Goal: Information Seeking & Learning: Find specific fact

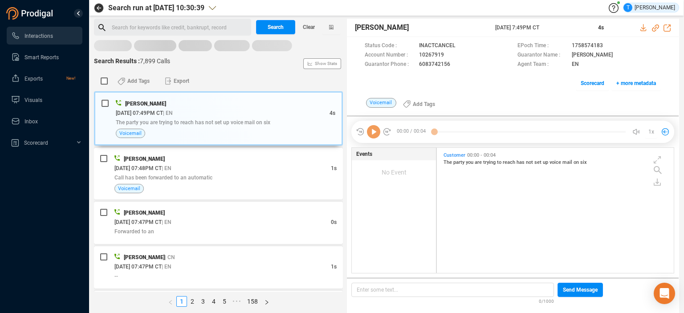
scroll to position [123, 233]
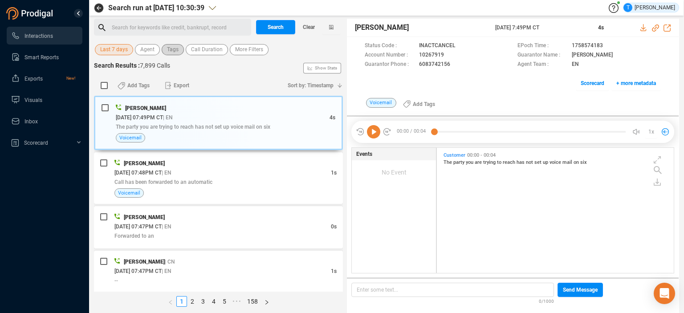
click at [175, 51] on span "Tags" at bounding box center [173, 49] width 12 height 11
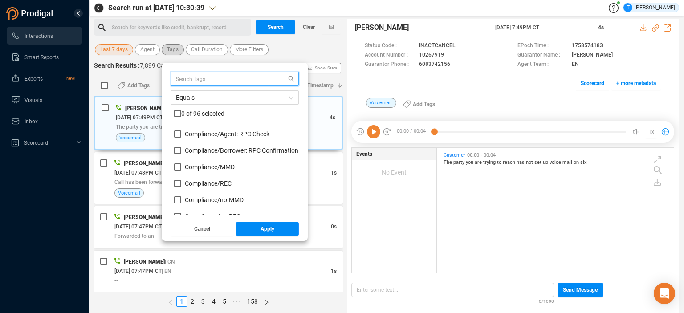
scroll to position [83, 120]
click at [187, 81] on input "text" at bounding box center [223, 79] width 94 height 10
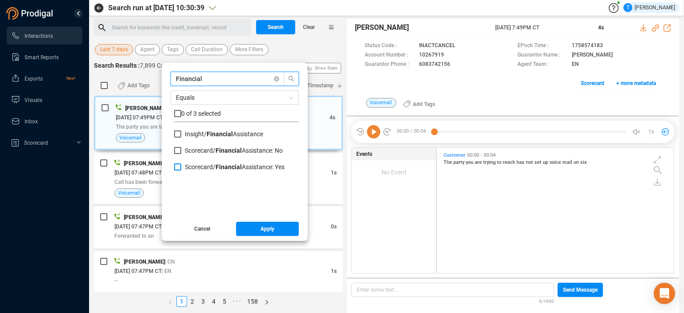
type input "Financial"
click at [177, 165] on input "Scorecard/ Financial Assistance: Yes" at bounding box center [177, 166] width 7 height 7
checkbox input "true"
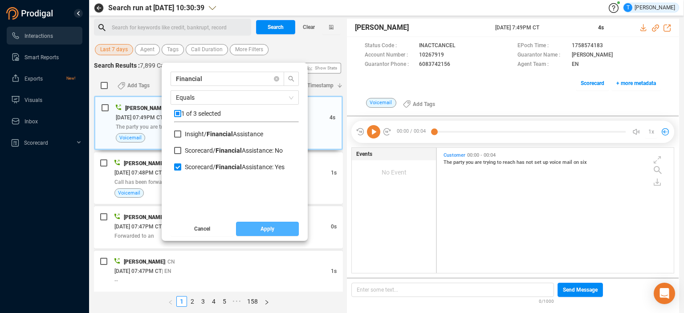
click at [261, 231] on span "Apply" at bounding box center [267, 229] width 14 height 14
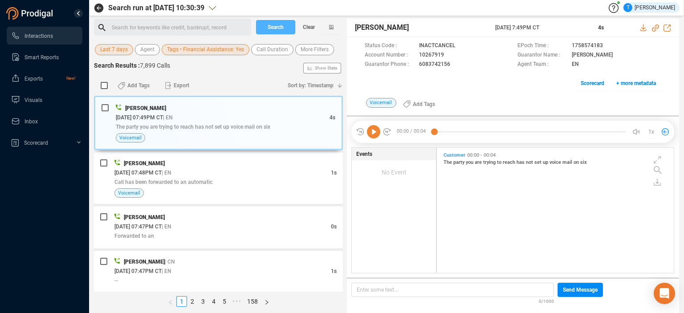
click at [268, 27] on span "Search" at bounding box center [276, 27] width 16 height 14
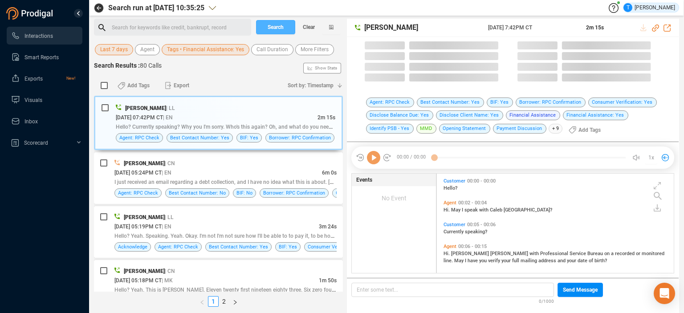
scroll to position [98, 233]
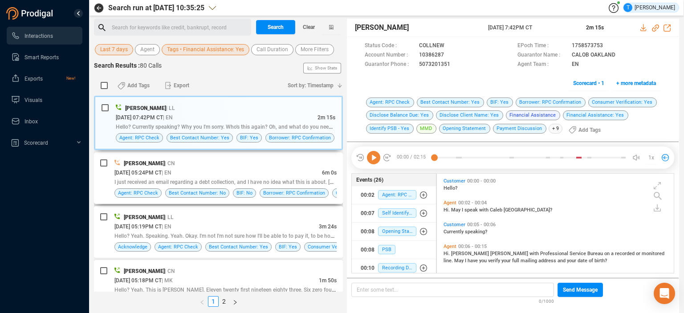
click at [263, 169] on div "[DATE] 05:24PM CT | EN" at bounding box center [217, 172] width 207 height 9
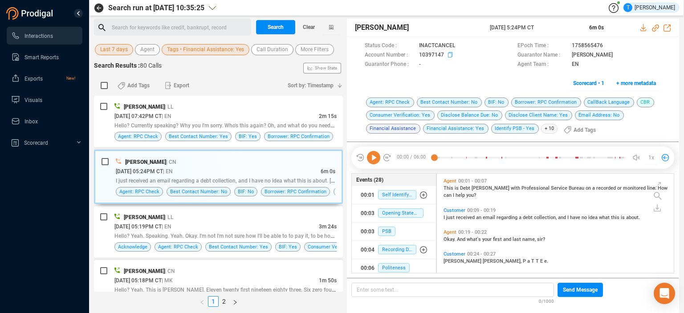
click at [449, 55] on icon at bounding box center [451, 55] width 7 height 7
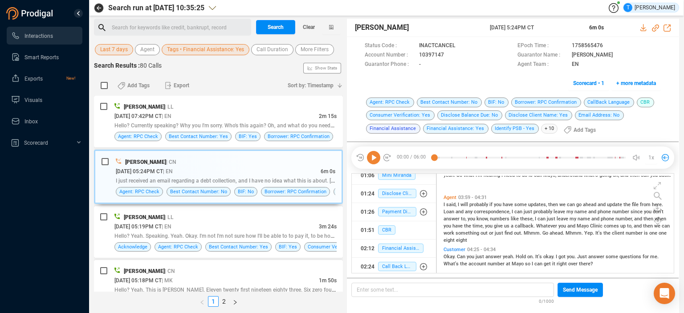
scroll to position [657, 0]
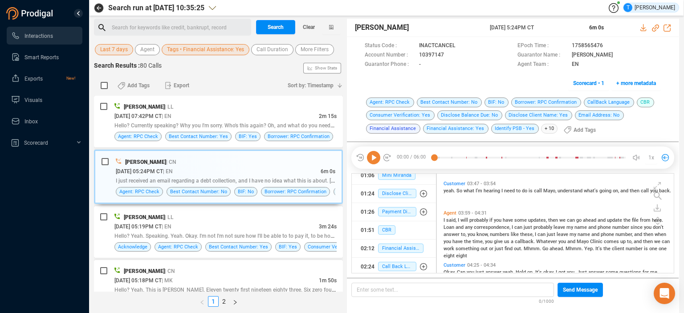
drag, startPoint x: 560, startPoint y: 243, endPoint x: 605, endPoint y: 203, distance: 60.2
click at [605, 203] on div "Customer 03:47 - 03:54 yeah. So what I'm hearing I need to do is call [PERSON_N…" at bounding box center [557, 193] width 232 height 29
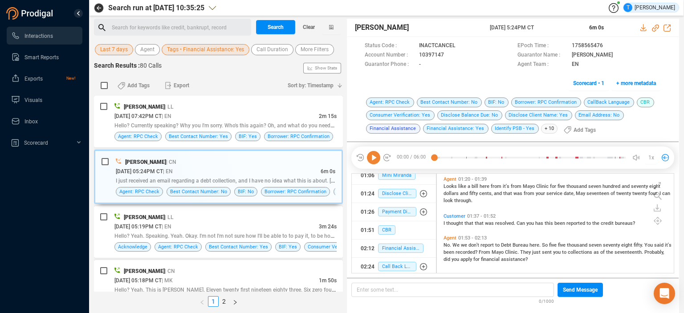
scroll to position [291, 0]
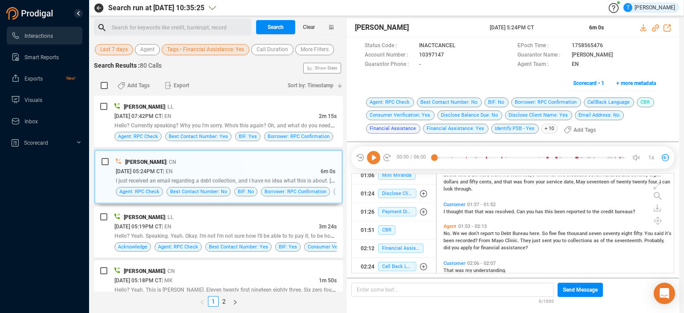
click at [667, 207] on div "I thought that that was resolved. Can you has this been reported to the credit …" at bounding box center [557, 210] width 228 height 7
click at [662, 204] on div "Customer 01:37 - 01:52 I thought that that was resolved. Can you has this been …" at bounding box center [557, 207] width 232 height 17
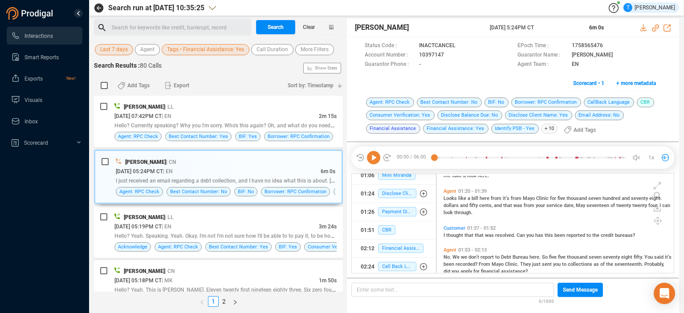
scroll to position [271, 0]
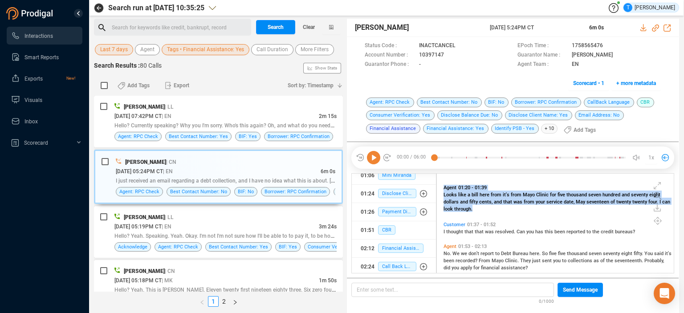
drag, startPoint x: 668, startPoint y: 206, endPoint x: 671, endPoint y: 210, distance: 5.4
click at [671, 210] on div "Customer 01:00 - 01:02 Yeah. Sixty two zero two [GEOGRAPHIC_DATA][PERSON_NAME].…" at bounding box center [557, 224] width 232 height 97
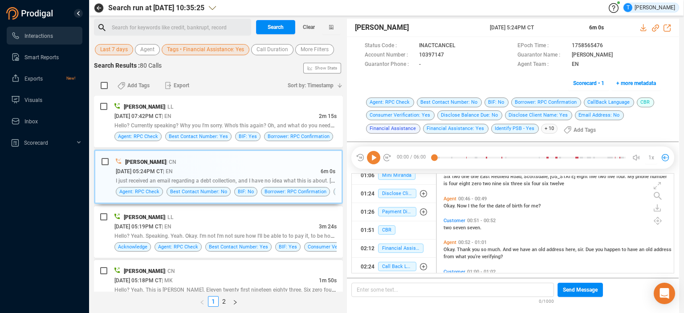
scroll to position [100, 0]
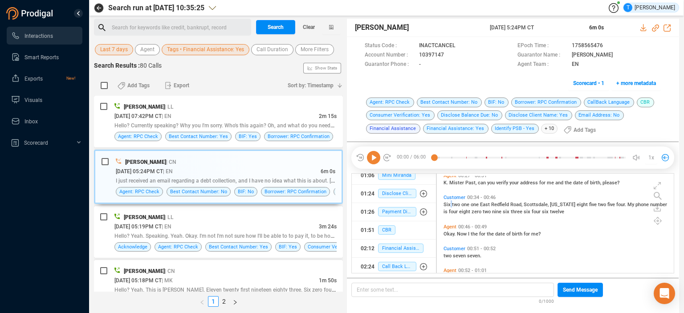
click at [451, 202] on span "Six two one [GEOGRAPHIC_DATA], [US_STATE] eight five two five four. My phone nu…" at bounding box center [555, 208] width 224 height 13
click at [452, 202] on span "two" at bounding box center [456, 205] width 9 height 6
click at [377, 159] on icon at bounding box center [373, 157] width 13 height 13
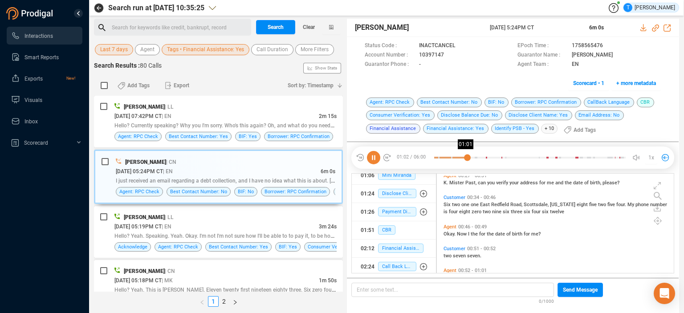
click at [467, 158] on div at bounding box center [529, 157] width 191 height 13
click at [458, 155] on div at bounding box center [529, 157] width 191 height 13
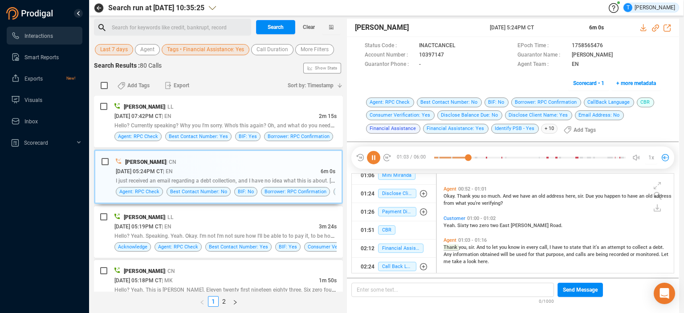
scroll to position [211, 0]
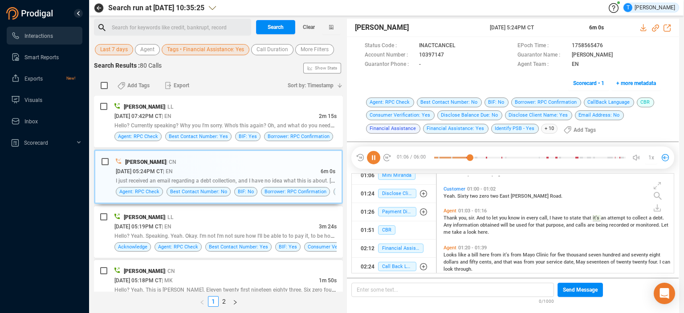
drag, startPoint x: 669, startPoint y: 198, endPoint x: 669, endPoint y: 191, distance: 6.2
click at [669, 191] on div "Customer 01:00 - 01:02 Yeah. Sixty two zero two [GEOGRAPHIC_DATA][PERSON_NAME]." at bounding box center [557, 192] width 232 height 17
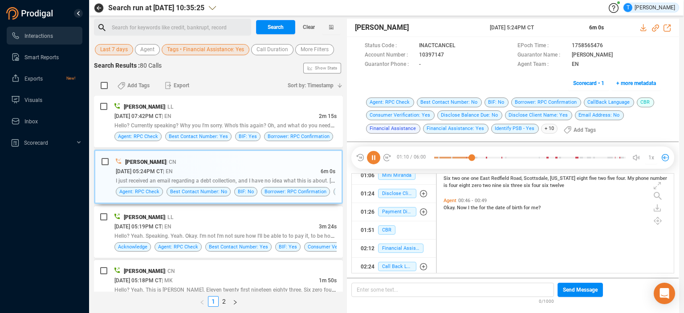
scroll to position [42, 0]
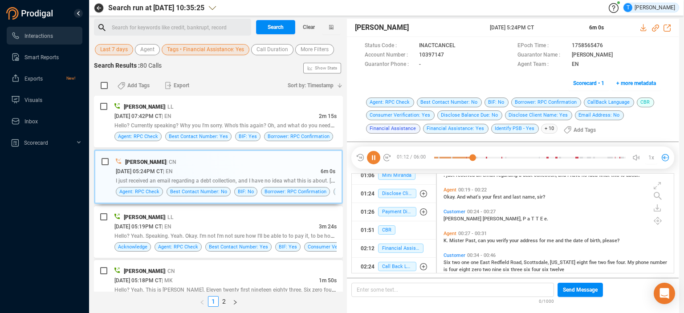
click at [481, 238] on span "can" at bounding box center [482, 241] width 9 height 6
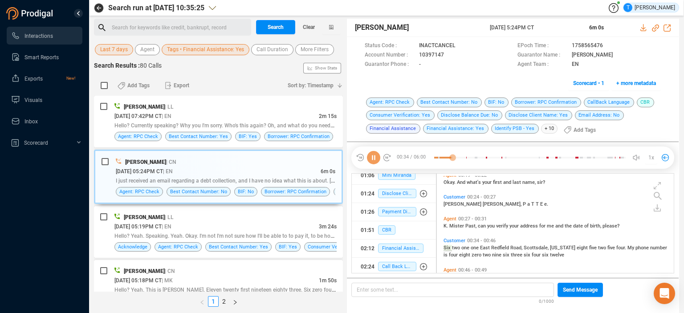
scroll to position [83, 0]
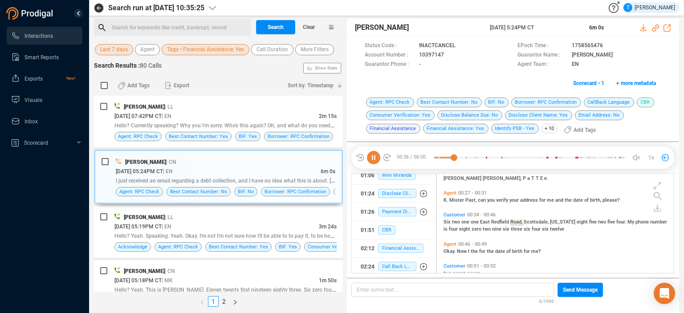
click at [496, 238] on div "Customer 00:34 - 00:46 Six two one [STREET_ADDRESS][US_STATE] eight five two fi…" at bounding box center [557, 224] width 232 height 29
click at [373, 158] on icon at bounding box center [373, 157] width 13 height 13
click at [448, 53] on icon at bounding box center [451, 55] width 7 height 7
click at [259, 222] on div "[DATE] 05:19PM CT | EN" at bounding box center [216, 226] width 204 height 9
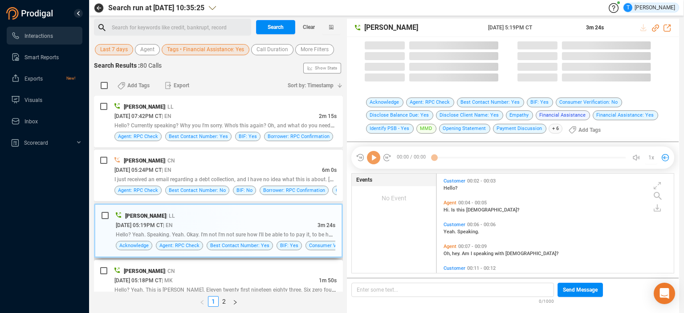
scroll to position [98, 233]
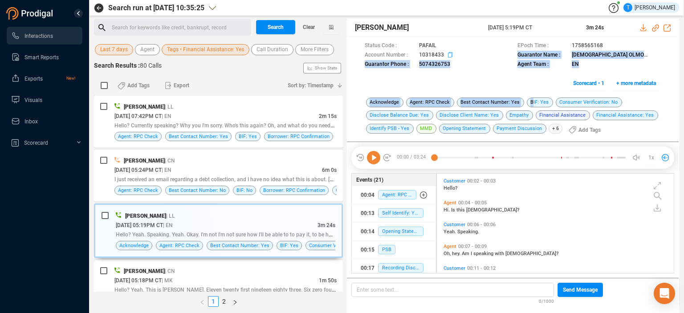
drag, startPoint x: 529, startPoint y: 101, endPoint x: 448, endPoint y: 52, distance: 93.9
click at [448, 52] on div "[PERSON_NAME] [DATE] 5:19PM CT 3m 24s Status Code : PAFAIL EPoch Time : 1758565…" at bounding box center [513, 165] width 332 height 293
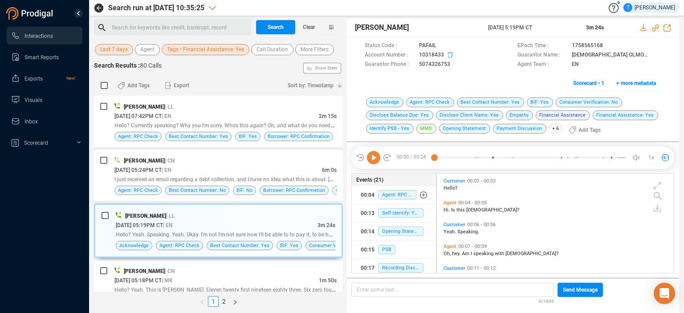
click at [449, 55] on icon at bounding box center [451, 55] width 7 height 7
click at [450, 53] on icon at bounding box center [451, 55] width 7 height 7
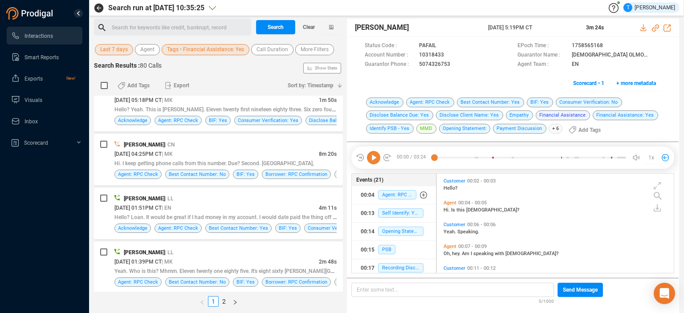
scroll to position [185, 0]
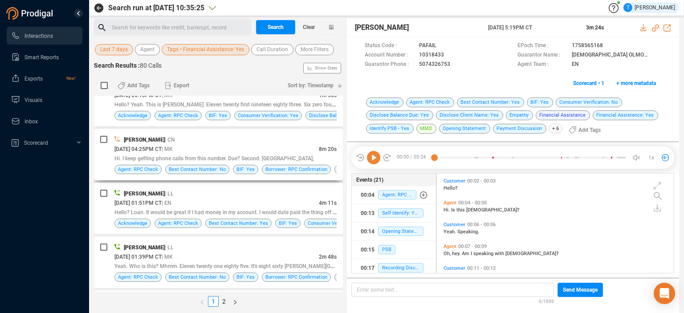
click at [286, 146] on div "[DATE] 04:25PM CT | MK" at bounding box center [216, 148] width 204 height 9
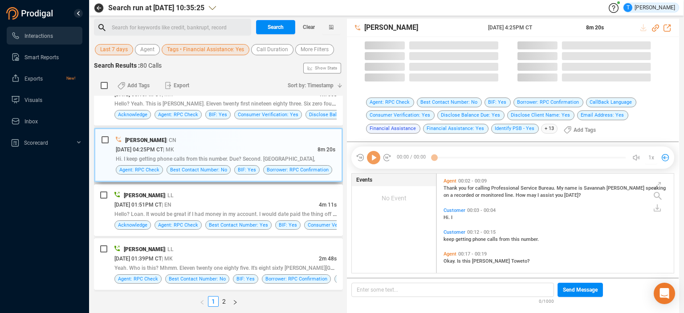
scroll to position [98, 233]
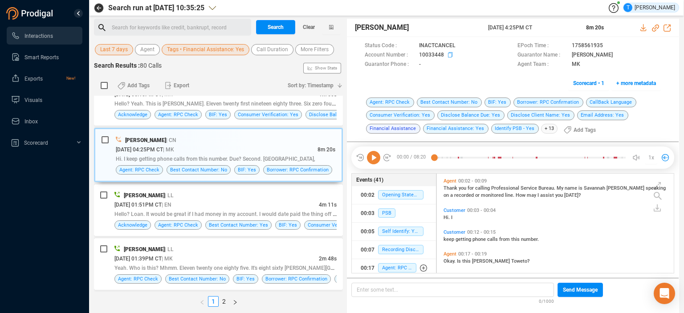
click at [451, 56] on icon at bounding box center [451, 55] width 7 height 7
click at [656, 205] on icon at bounding box center [657, 207] width 7 height 7
click at [640, 214] on icon at bounding box center [639, 212] width 7 height 7
click at [642, 26] on icon at bounding box center [643, 27] width 7 height 7
click at [641, 26] on icon at bounding box center [643, 27] width 7 height 7
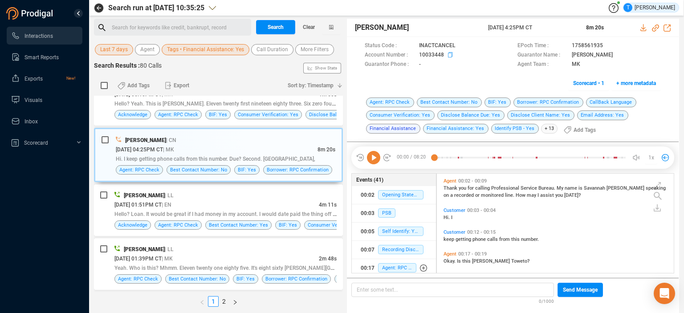
click at [450, 53] on icon at bounding box center [451, 55] width 7 height 7
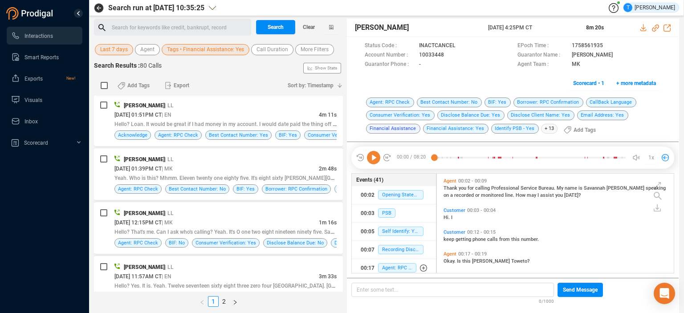
scroll to position [293, 0]
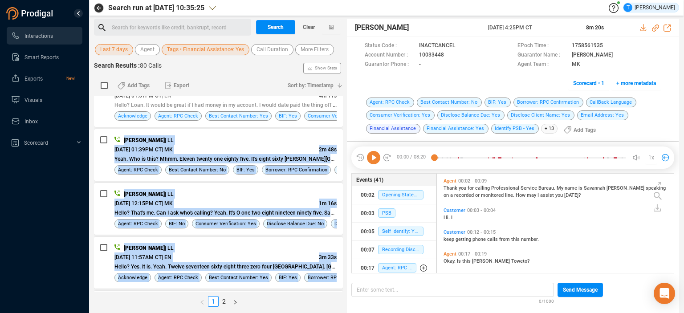
click at [345, 122] on div "Search for keywords like credit, bankrupt, record ﻿ Search Clear Last 7 days Ag…" at bounding box center [386, 166] width 585 height 294
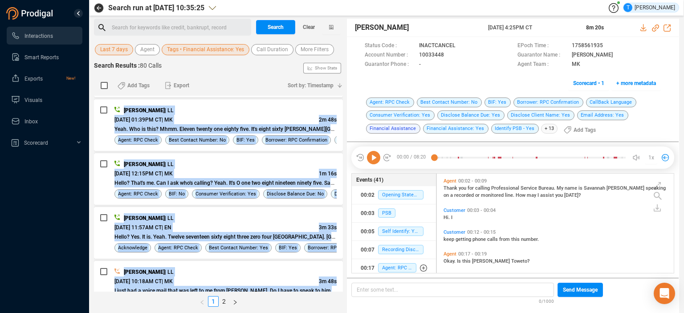
scroll to position [332, 0]
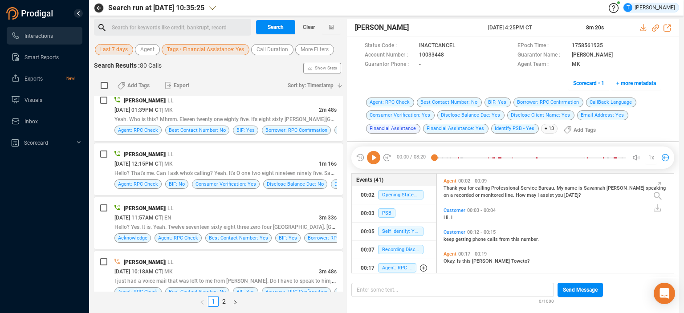
click at [356, 126] on div "Agent: RPC Check Best Contact Number: No BIF: Yes Borrower: RPC Confirmation Ca…" at bounding box center [513, 119] width 332 height 45
click at [241, 222] on div "Hello? Yes. It is. Yeah. Twelve seventeen sixty eight three zero four [GEOGRAPH…" at bounding box center [225, 226] width 222 height 9
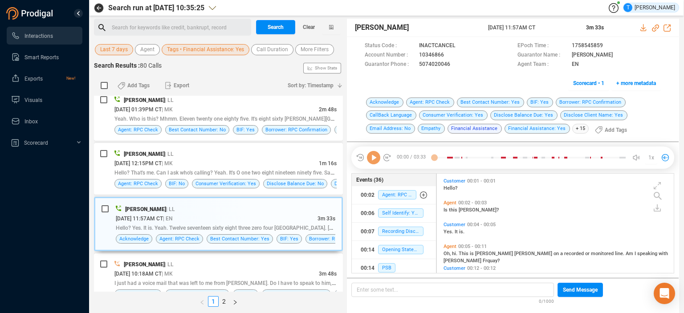
scroll to position [98, 233]
click at [448, 54] on icon at bounding box center [451, 55] width 7 height 7
click at [658, 208] on icon at bounding box center [657, 206] width 4 height 5
click at [646, 220] on div "Customer 00:04 - 00:05 Yes. It is." at bounding box center [557, 228] width 232 height 17
click at [655, 207] on icon at bounding box center [657, 207] width 7 height 7
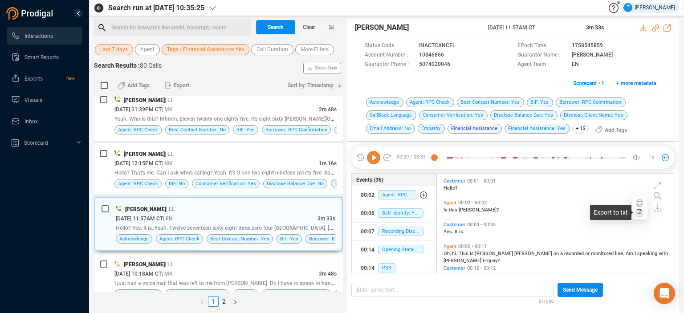
click at [639, 213] on icon at bounding box center [639, 212] width 7 height 7
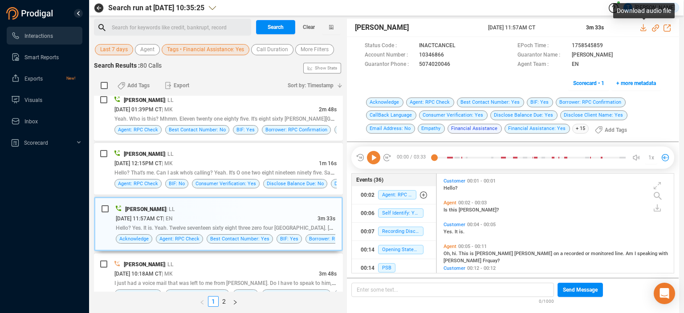
click at [643, 27] on icon at bounding box center [643, 27] width 7 height 7
click at [448, 54] on icon at bounding box center [451, 55] width 7 height 7
click at [324, 289] on span "Borrower: RPC Confirmation" at bounding box center [296, 293] width 69 height 9
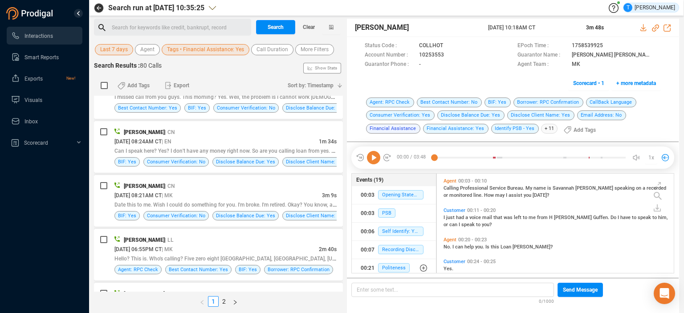
scroll to position [1119, 0]
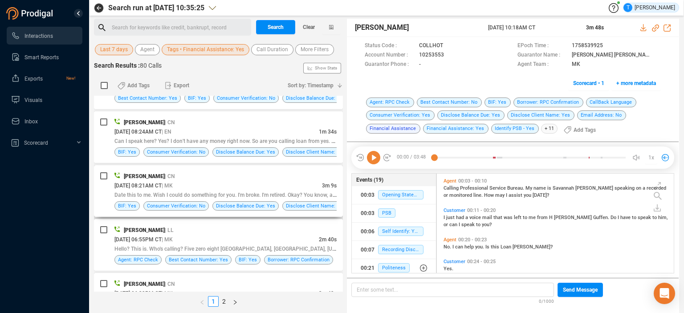
click at [272, 181] on div "[DATE] 08:21AM CT | MK" at bounding box center [217, 185] width 207 height 9
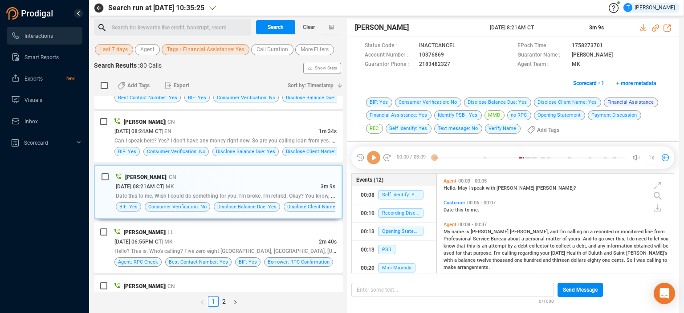
scroll to position [98, 233]
click at [450, 57] on icon at bounding box center [451, 55] width 7 height 7
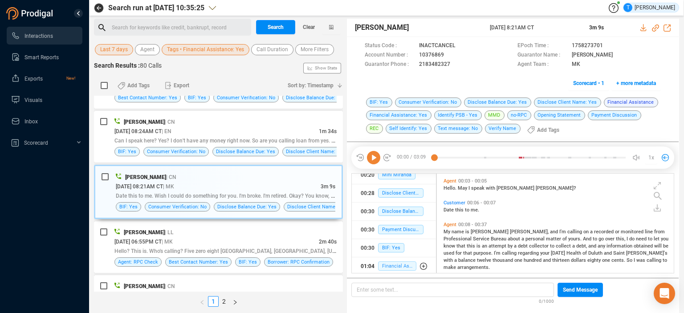
click at [392, 263] on span "Financial Assistance" at bounding box center [397, 265] width 38 height 9
click at [450, 55] on icon at bounding box center [451, 55] width 7 height 7
click at [644, 26] on icon at bounding box center [643, 27] width 7 height 7
click at [657, 208] on icon at bounding box center [657, 207] width 7 height 7
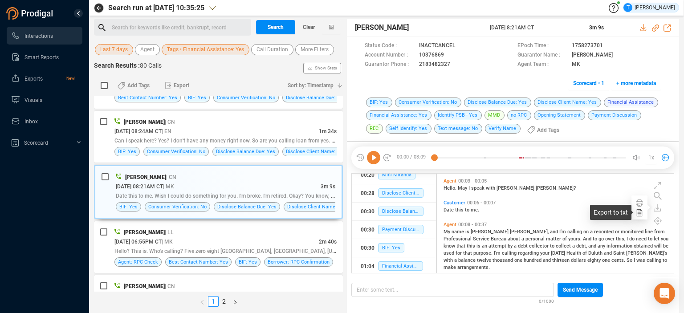
click at [639, 216] on icon at bounding box center [639, 212] width 7 height 7
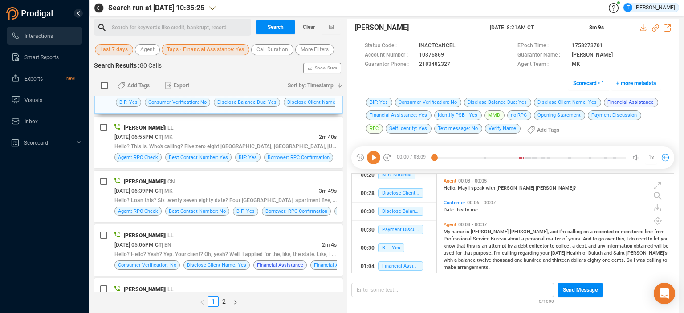
scroll to position [1250, 0]
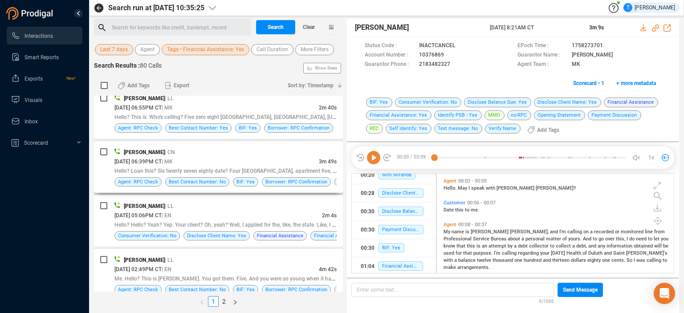
click at [260, 151] on div "[PERSON_NAME] | CN" at bounding box center [225, 151] width 222 height 9
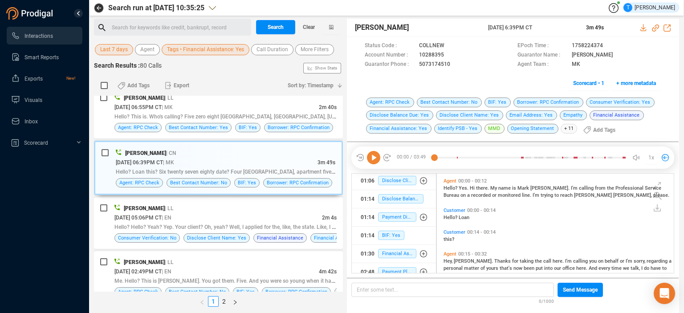
scroll to position [217, 0]
click at [390, 249] on span "Financial Assistance" at bounding box center [397, 251] width 38 height 9
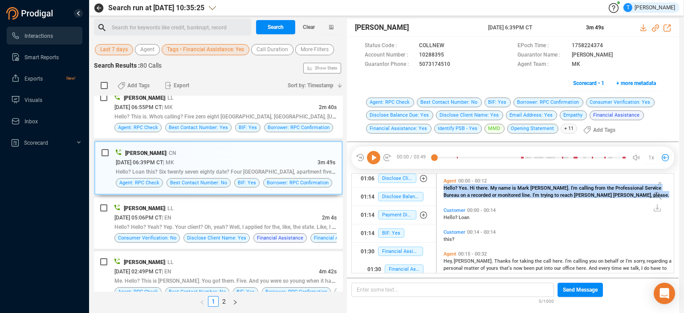
drag, startPoint x: 668, startPoint y: 182, endPoint x: 669, endPoint y: 197, distance: 15.2
click at [669, 197] on div "Agent 00:00 - 00:12 Hello? Yes. Hi there. My name is [PERSON_NAME]. I'm calling…" at bounding box center [557, 188] width 232 height 24
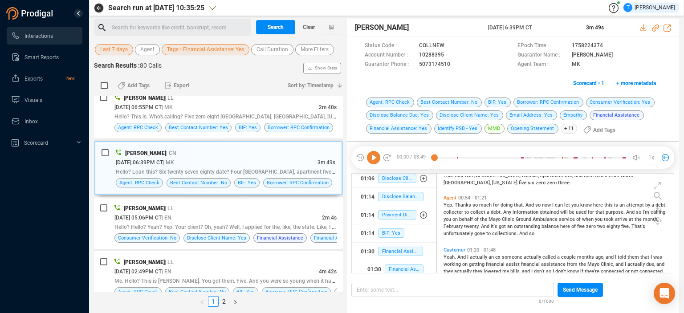
scroll to position [169, 0]
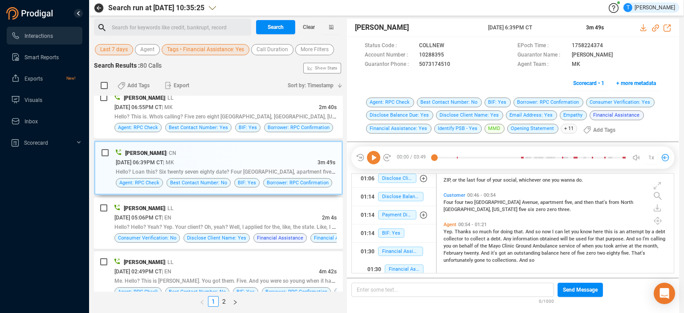
drag, startPoint x: 675, startPoint y: 204, endPoint x: 679, endPoint y: 221, distance: 17.3
click at [679, 221] on div "00:00 / 03:49 1x Status Code : COLLNEW EPoch Time : 1758224374 Account Number :…" at bounding box center [513, 210] width 332 height 136
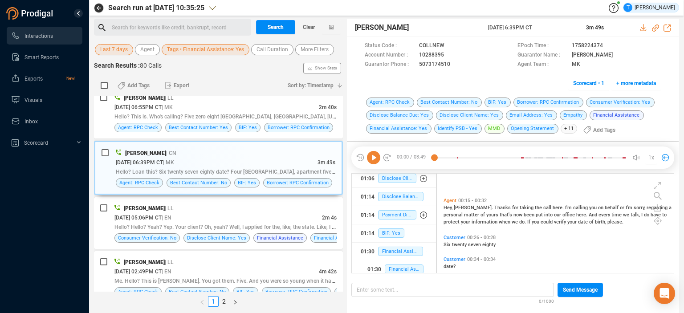
scroll to position [0, 0]
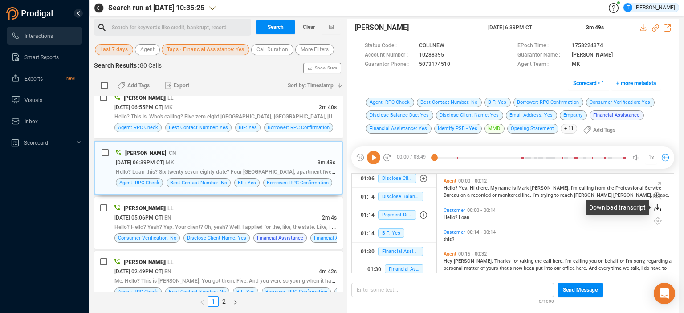
click at [654, 207] on icon at bounding box center [657, 207] width 7 height 7
click at [639, 215] on icon at bounding box center [640, 213] width 4 height 4
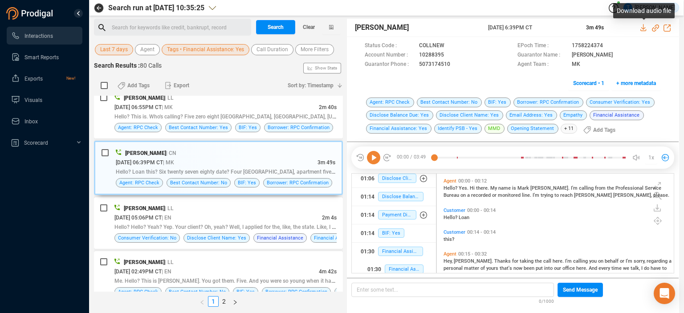
click at [643, 28] on icon at bounding box center [643, 27] width 6 height 7
click at [451, 56] on icon at bounding box center [451, 55] width 7 height 7
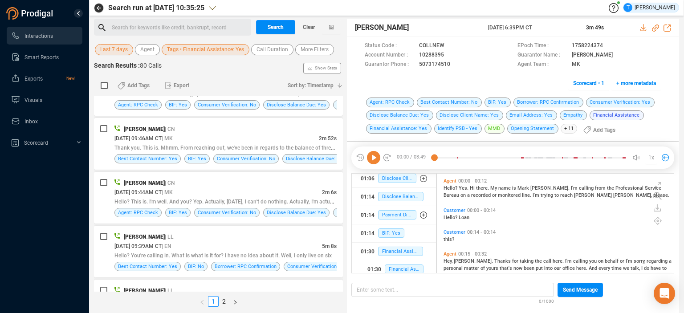
scroll to position [1871, 0]
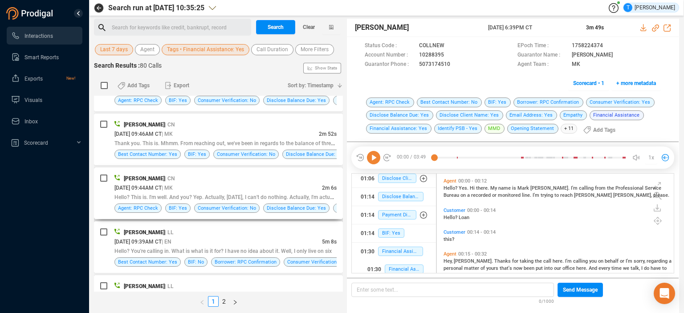
click at [266, 174] on div "[PERSON_NAME] | CN" at bounding box center [225, 178] width 222 height 9
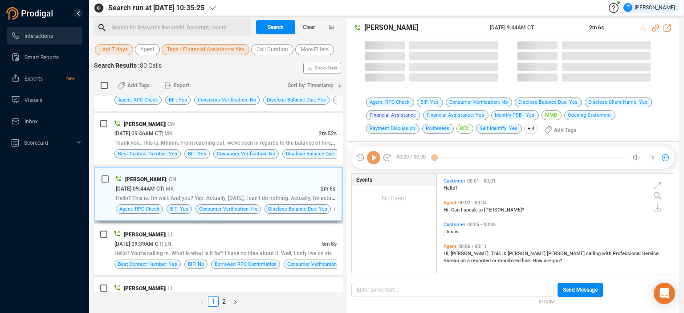
scroll to position [98, 233]
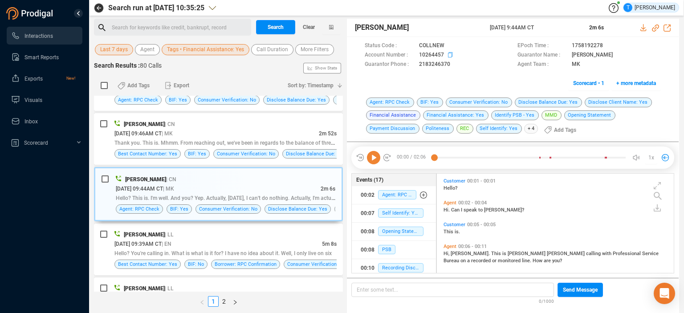
click at [448, 53] on icon at bounding box center [451, 55] width 7 height 7
click at [376, 155] on icon at bounding box center [373, 157] width 13 height 13
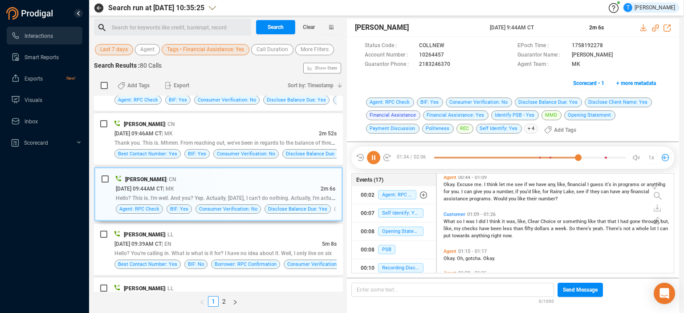
scroll to position [0, 0]
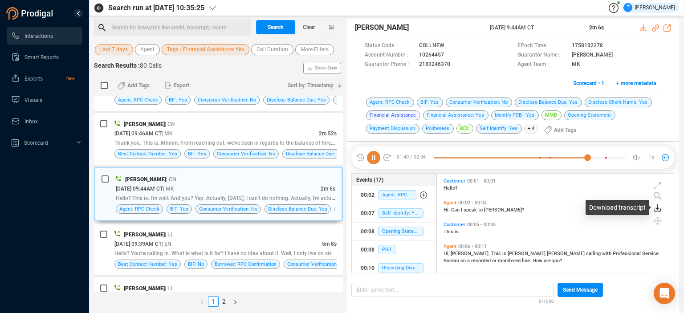
click at [657, 208] on icon at bounding box center [657, 206] width 4 height 5
click at [638, 214] on icon at bounding box center [639, 212] width 7 height 7
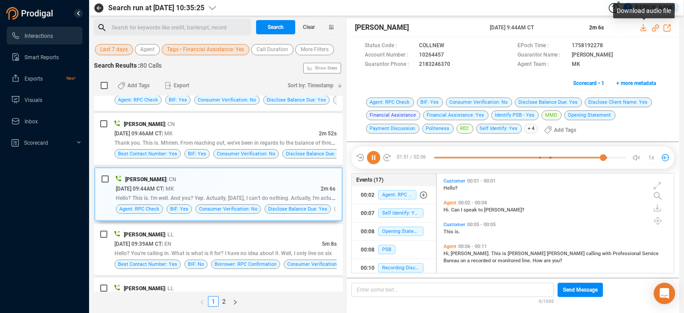
click at [642, 24] on icon at bounding box center [643, 27] width 7 height 7
click at [448, 54] on icon at bounding box center [451, 55] width 7 height 7
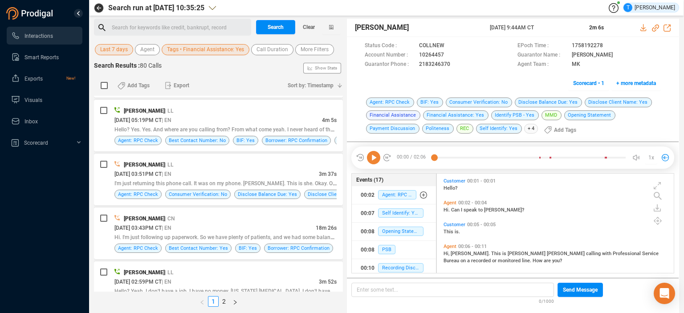
scroll to position [2159, 0]
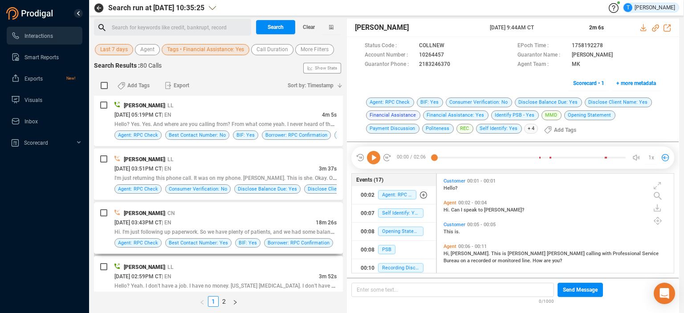
click at [280, 218] on div "[DATE] 03:43PM CT | EN" at bounding box center [214, 222] width 201 height 9
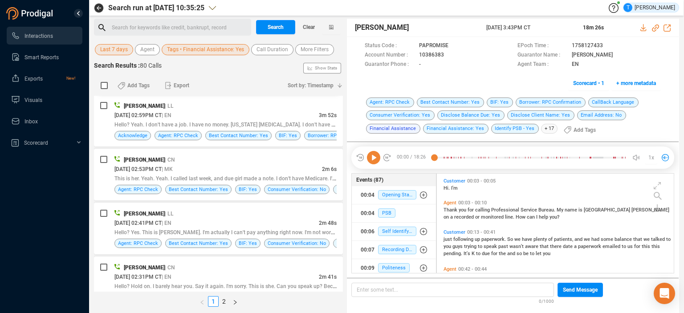
scroll to position [2325, 0]
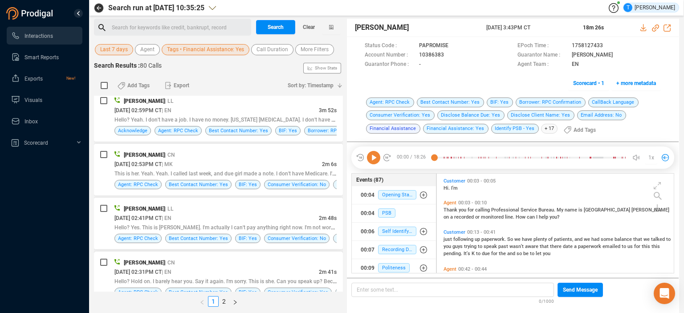
click at [300, 258] on div "[PERSON_NAME] | CN" at bounding box center [225, 262] width 222 height 9
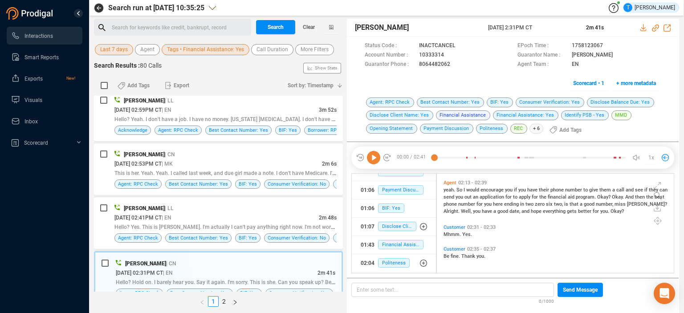
scroll to position [173, 0]
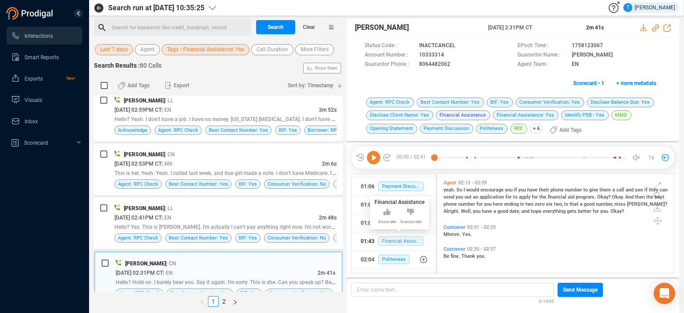
click at [403, 243] on span "Financial Assistance" at bounding box center [400, 240] width 45 height 9
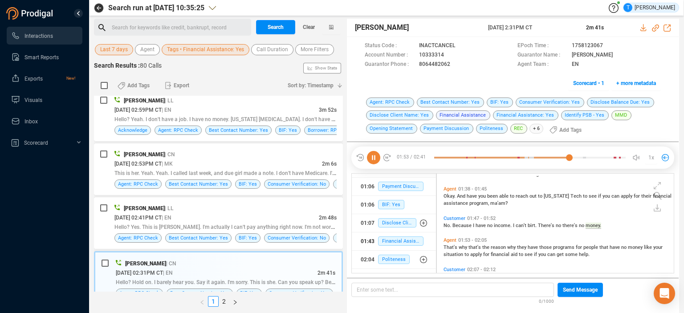
scroll to position [499, 0]
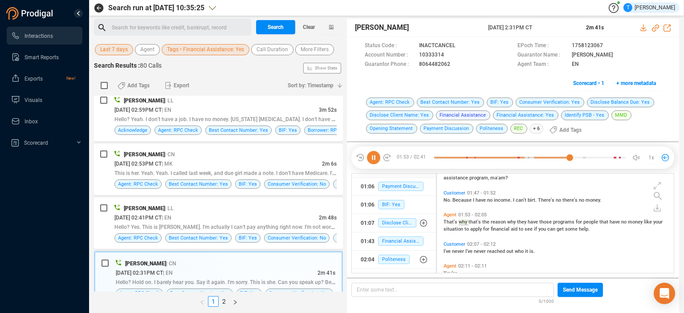
click at [375, 160] on icon at bounding box center [373, 157] width 13 height 13
click at [375, 159] on icon at bounding box center [373, 157] width 13 height 13
click at [370, 152] on icon at bounding box center [373, 157] width 13 height 13
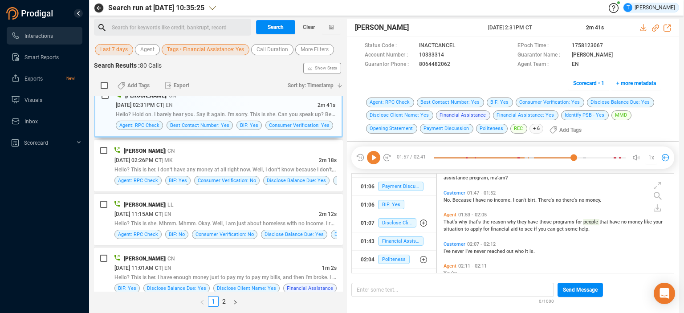
scroll to position [2491, 0]
click at [222, 299] on link "2" at bounding box center [224, 302] width 10 height 10
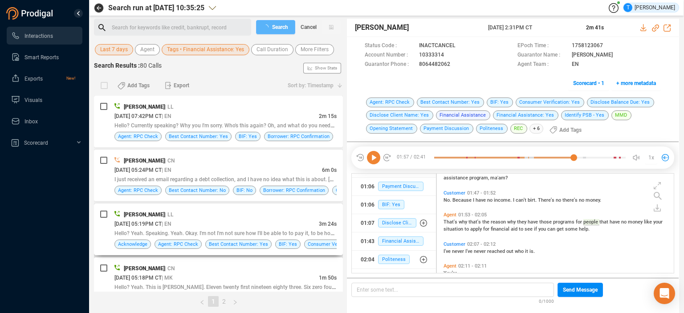
click at [272, 217] on div "[PERSON_NAME] | LL" at bounding box center [225, 214] width 222 height 9
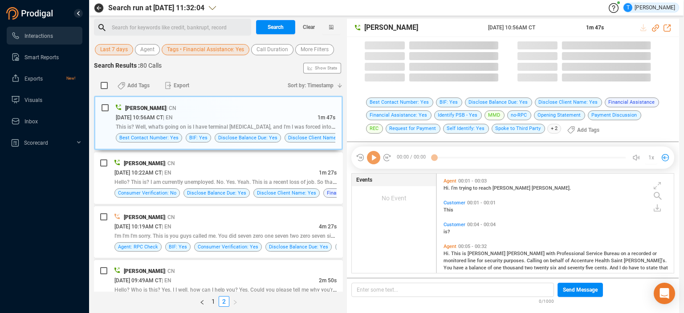
scroll to position [98, 233]
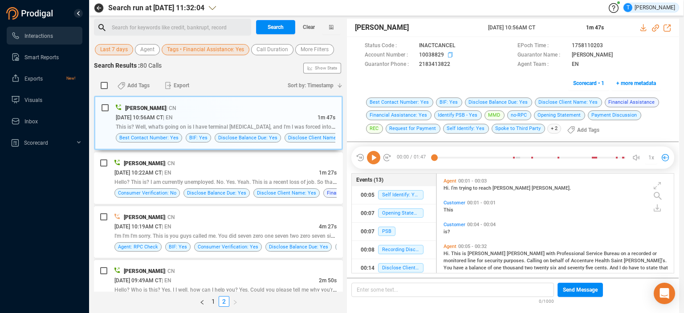
click at [450, 53] on icon at bounding box center [451, 55] width 7 height 7
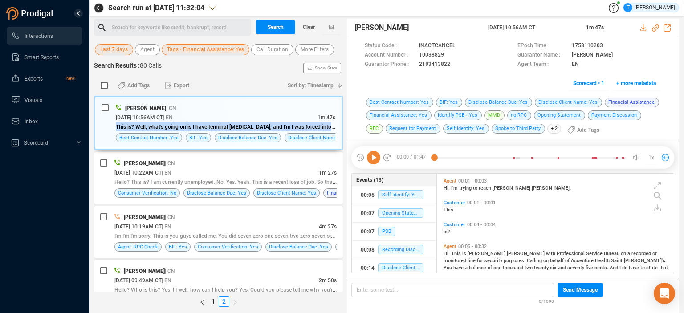
drag, startPoint x: 343, startPoint y: 114, endPoint x: 342, endPoint y: 127, distance: 12.9
click at [342, 127] on div "Search for keywords like credit, bankrupt, record ﻿ Search Clear Last 7 days Ag…" at bounding box center [386, 166] width 585 height 294
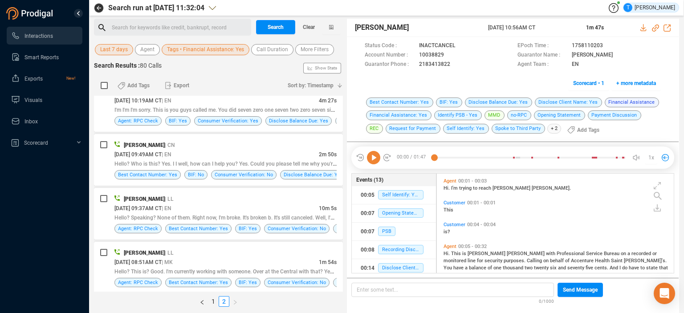
scroll to position [132, 0]
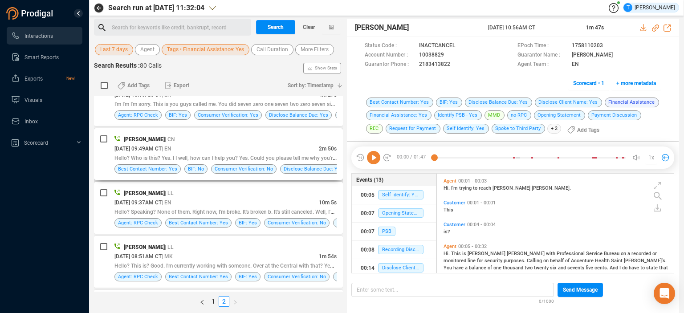
click at [273, 144] on div "[DATE] 09:49AM CT | EN" at bounding box center [216, 148] width 204 height 9
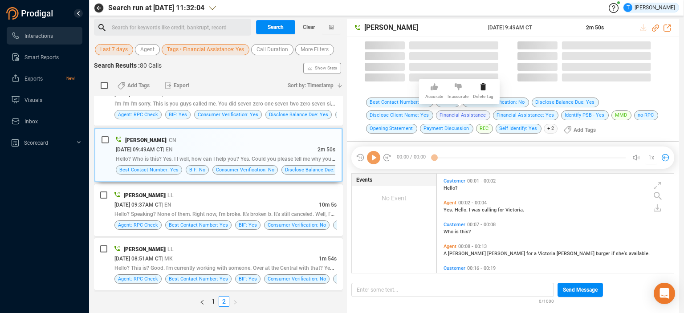
scroll to position [98, 233]
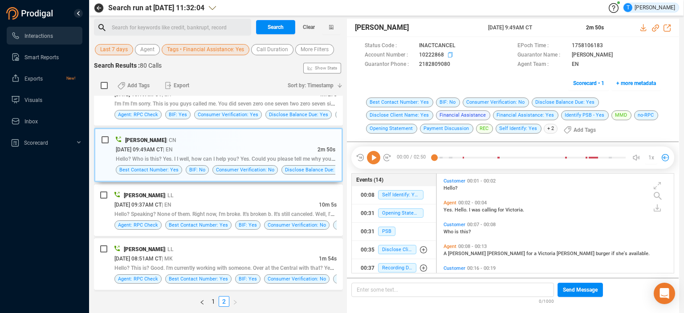
click at [450, 53] on icon at bounding box center [451, 55] width 7 height 7
click at [657, 208] on icon at bounding box center [657, 206] width 4 height 5
click at [639, 214] on icon at bounding box center [639, 212] width 7 height 7
click at [642, 28] on icon at bounding box center [643, 27] width 7 height 7
click at [449, 57] on icon at bounding box center [451, 55] width 7 height 7
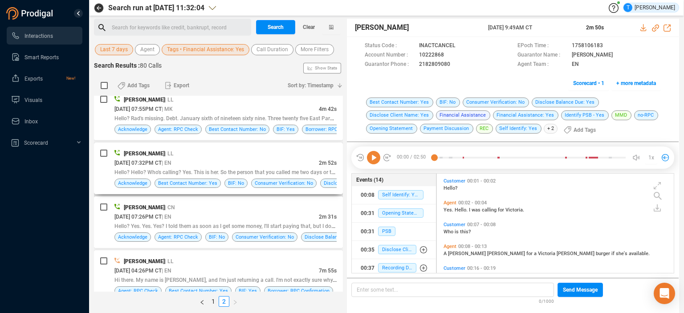
scroll to position [549, 0]
click at [310, 28] on span "Clear" at bounding box center [309, 27] width 12 height 14
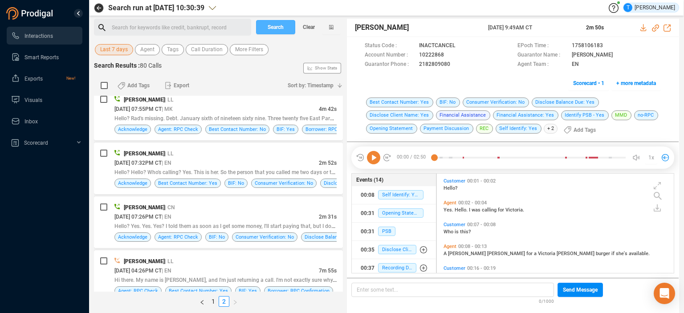
click at [281, 31] on span "Search" at bounding box center [276, 27] width 16 height 14
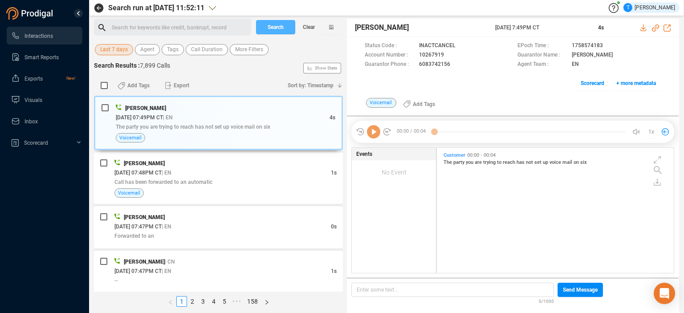
scroll to position [123, 233]
click at [196, 28] on div "Search for keywords like credit, bankrupt, record ﻿" at bounding box center [180, 27] width 137 height 13
click at [272, 30] on span "Search" at bounding box center [276, 27] width 16 height 14
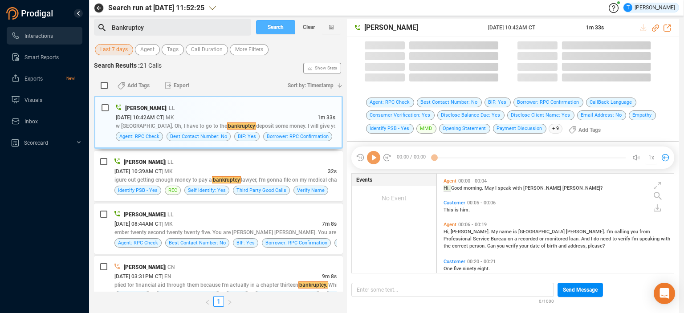
scroll to position [98, 233]
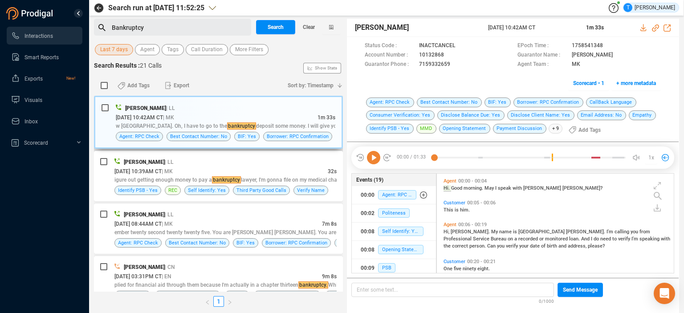
click at [283, 118] on div "[DATE] 10:42AM CT | MK" at bounding box center [217, 117] width 202 height 9
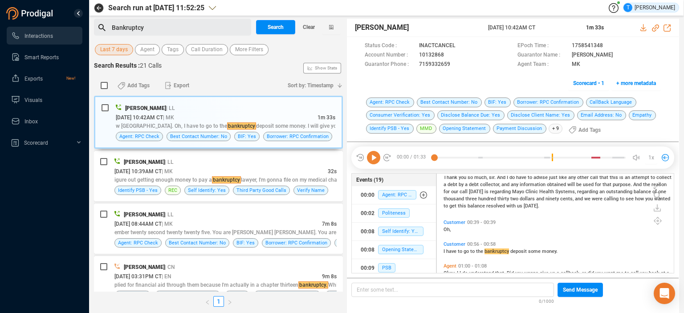
scroll to position [162, 0]
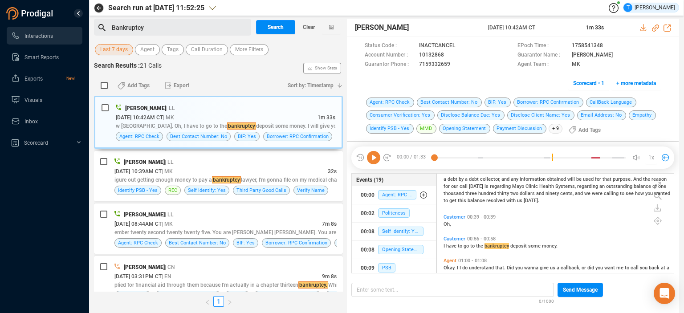
drag, startPoint x: 674, startPoint y: 227, endPoint x: 674, endPoint y: 216, distance: 10.7
click at [674, 216] on div "Status Code : INACTCANCEL EPoch Time : 1758541348 Account Number : 10132868 Gua…" at bounding box center [555, 223] width 238 height 101
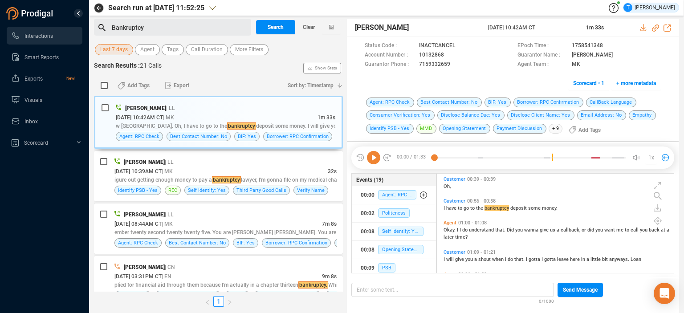
scroll to position [224, 0]
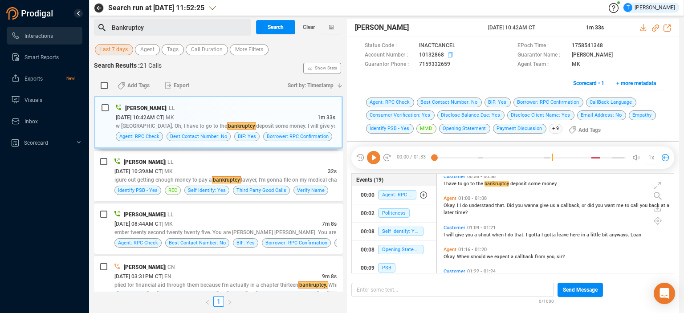
click at [450, 52] on icon at bounding box center [450, 54] width 4 height 5
click at [281, 173] on div "[DATE] 10:39AM CT | MK" at bounding box center [220, 171] width 213 height 9
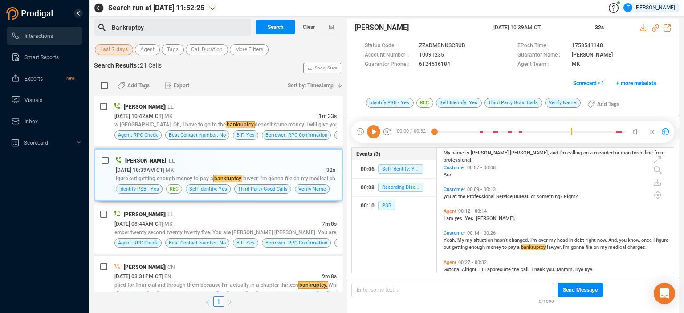
scroll to position [73, 0]
click at [449, 55] on icon at bounding box center [451, 55] width 7 height 7
click at [644, 28] on icon at bounding box center [643, 27] width 6 height 7
click at [449, 54] on icon at bounding box center [451, 55] width 7 height 7
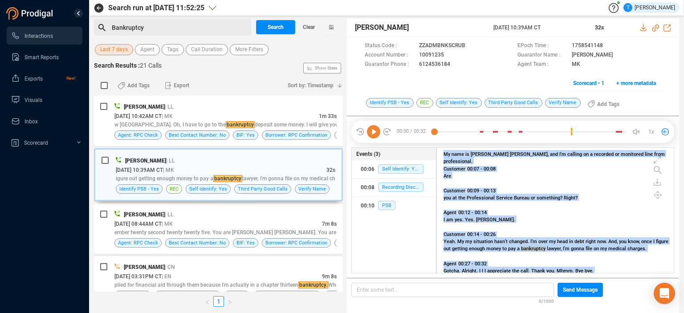
drag, startPoint x: 442, startPoint y: 122, endPoint x: 338, endPoint y: 222, distance: 143.3
click at [338, 222] on div "Bankruptcy Search Clear Last 7 days Agent Tags Call Duration More Filters Searc…" at bounding box center [386, 166] width 585 height 294
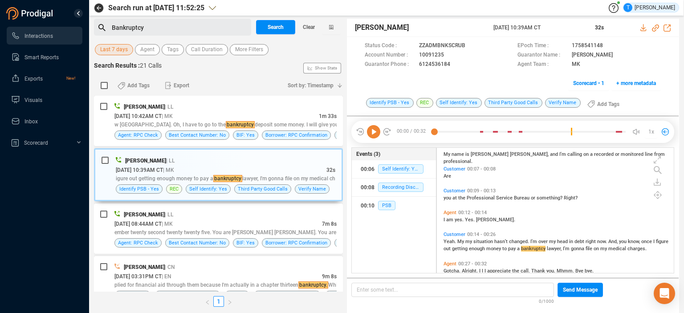
click at [386, 259] on div "Events (3) 00:06 Self Identify: Yes 00:08 Recording Disclosure 00:10 PSB" at bounding box center [393, 210] width 85 height 126
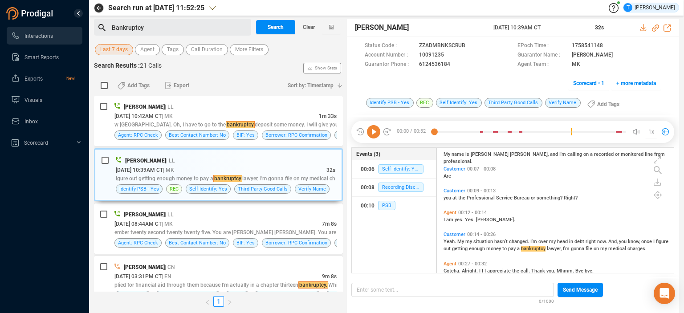
click at [386, 259] on div "Events (3) 00:06 Self Identify: Yes 00:08 Recording Disclosure 00:10 PSB" at bounding box center [393, 210] width 85 height 126
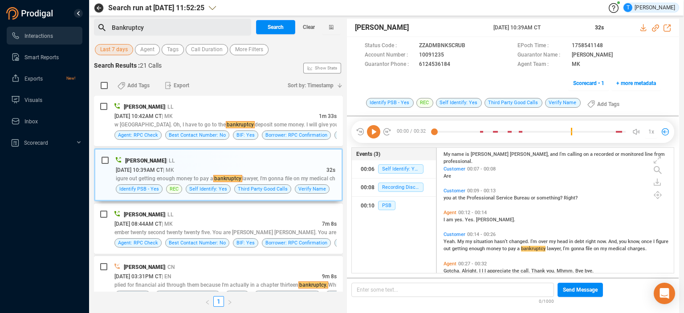
click at [386, 259] on div "Events (3) 00:06 Self Identify: Yes 00:08 Recording Disclosure 00:10 PSB" at bounding box center [393, 210] width 85 height 126
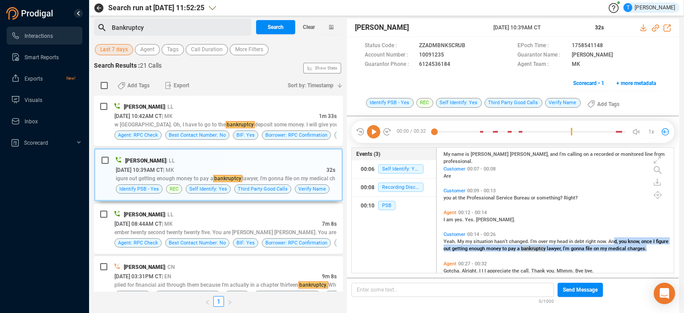
drag, startPoint x: 613, startPoint y: 243, endPoint x: 655, endPoint y: 258, distance: 44.9
click at [657, 258] on div "Customer 00:00 - 00:01 Hello. This is [PERSON_NAME]. Agent 00:02 - 00:03 Is thi…" at bounding box center [557, 204] width 232 height 254
click at [655, 251] on div "Yeah. My my situation hasn't changed. I'm over my head in debt right now. And, …" at bounding box center [557, 244] width 228 height 14
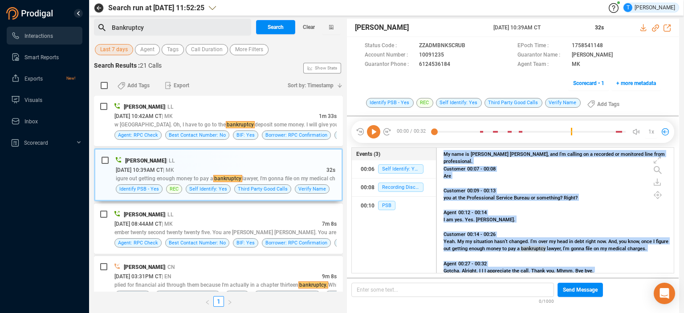
drag, startPoint x: 674, startPoint y: 234, endPoint x: 673, endPoint y: 245, distance: 11.1
click at [673, 245] on div "Status Code : ZZADMBNKSCRUB EPoch Time : 1758541148 Account Number : 10091235 G…" at bounding box center [555, 210] width 238 height 126
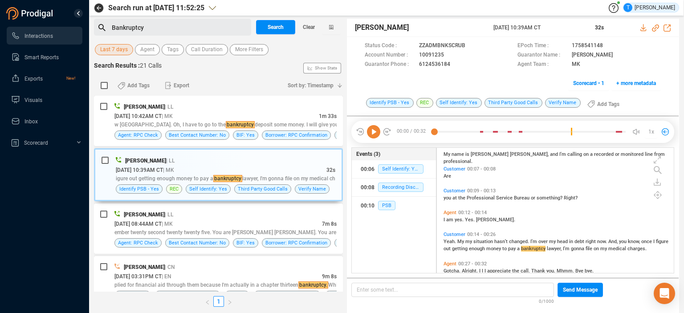
click at [683, 249] on div "Search run at [DATE] 11:52:25 T [PERSON_NAME] Bankruptcy Search Clear Last 7 da…" at bounding box center [386, 156] width 595 height 313
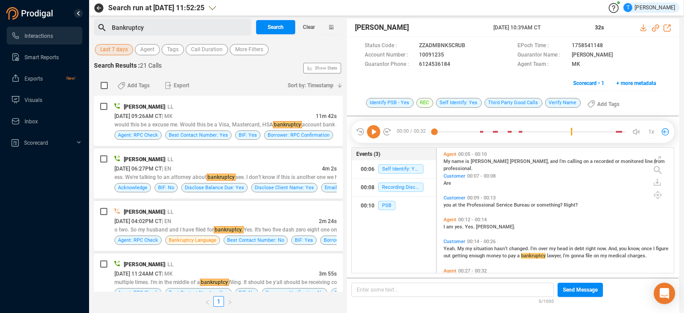
scroll to position [429, 0]
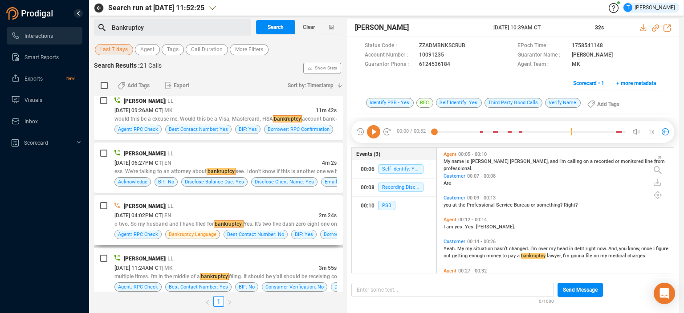
click at [296, 211] on div "[DATE] 04:02PM CT | EN" at bounding box center [216, 215] width 204 height 9
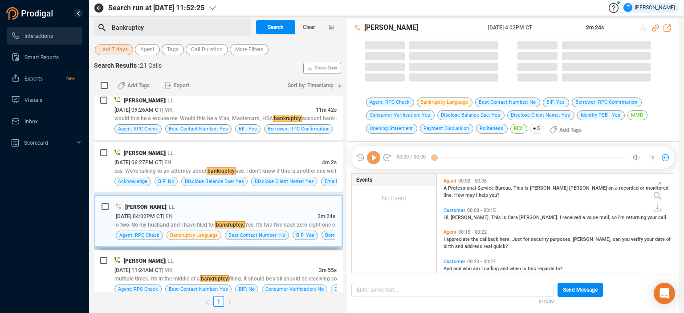
scroll to position [98, 233]
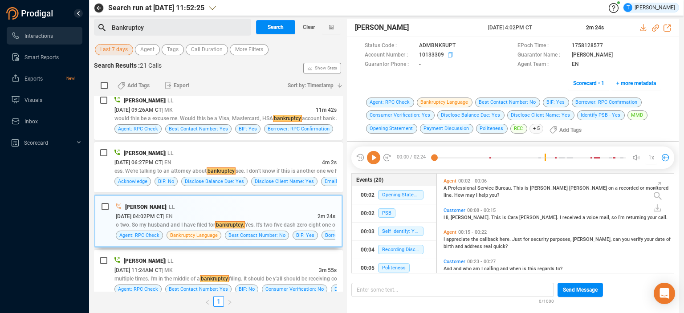
click at [449, 54] on icon at bounding box center [451, 55] width 7 height 7
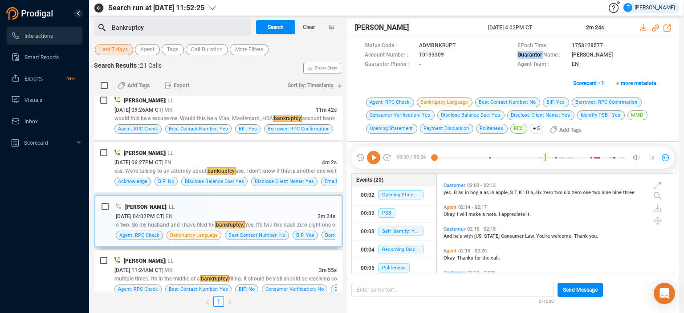
scroll to position [454, 0]
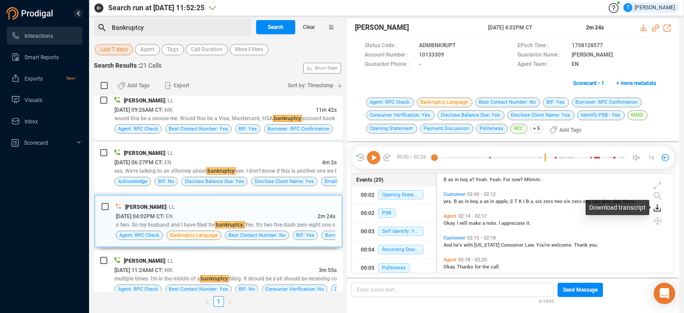
click at [658, 207] on icon at bounding box center [657, 207] width 7 height 7
click at [638, 214] on icon at bounding box center [639, 212] width 7 height 7
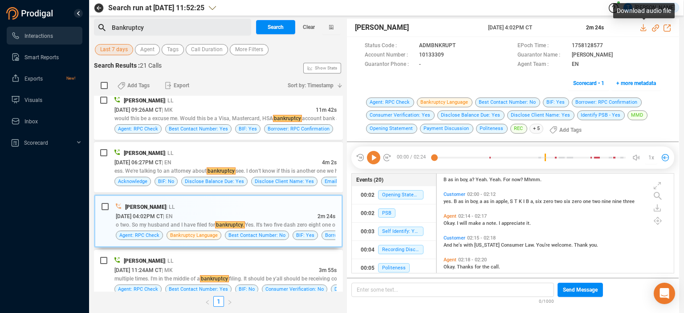
click at [645, 28] on icon at bounding box center [643, 27] width 7 height 7
click at [448, 54] on icon at bounding box center [451, 55] width 7 height 7
drag, startPoint x: 360, startPoint y: 253, endPoint x: 356, endPoint y: 247, distance: 7.2
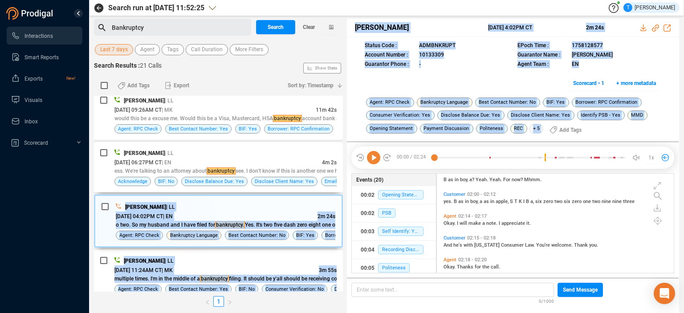
drag, startPoint x: 332, startPoint y: 189, endPoint x: 348, endPoint y: 201, distance: 20.0
click at [348, 201] on div "Bankruptcy Search Clear Last 7 days Agent Tags Call Duration More Filters Searc…" at bounding box center [386, 166] width 585 height 294
click at [656, 209] on icon at bounding box center [657, 207] width 7 height 7
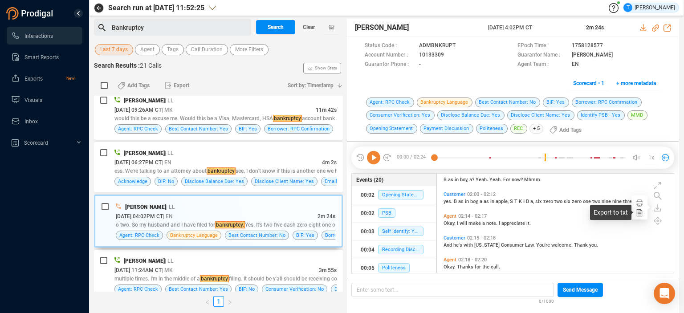
click at [639, 213] on icon at bounding box center [639, 212] width 7 height 7
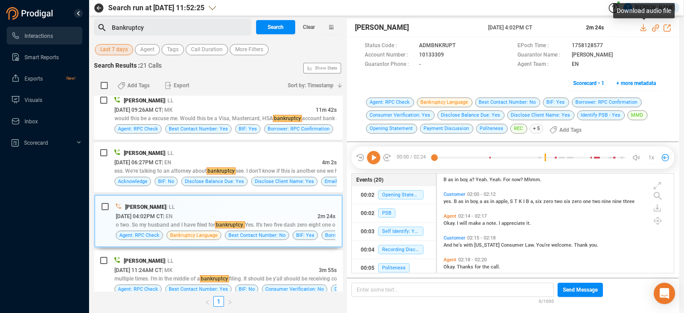
click at [644, 26] on icon at bounding box center [643, 27] width 7 height 7
click at [449, 57] on icon at bounding box center [451, 55] width 7 height 7
click at [449, 56] on icon at bounding box center [451, 55] width 7 height 7
click at [286, 270] on div "[DATE] 11:24AM CT | MK" at bounding box center [216, 269] width 204 height 9
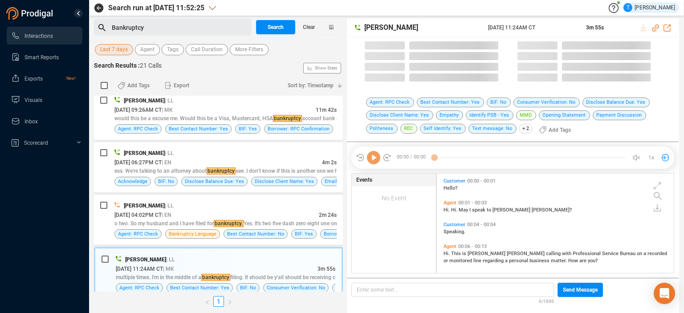
scroll to position [98, 233]
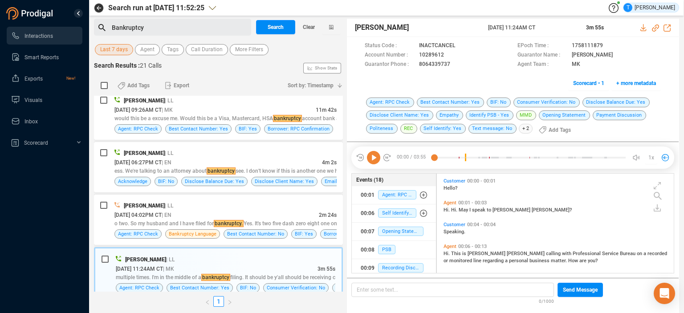
click at [370, 301] on div "0/1000" at bounding box center [452, 299] width 203 height 5
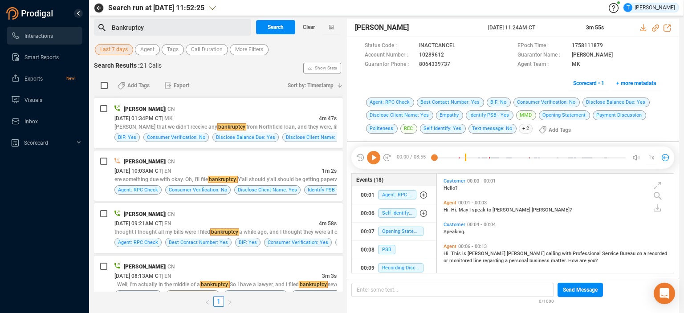
scroll to position [906, 0]
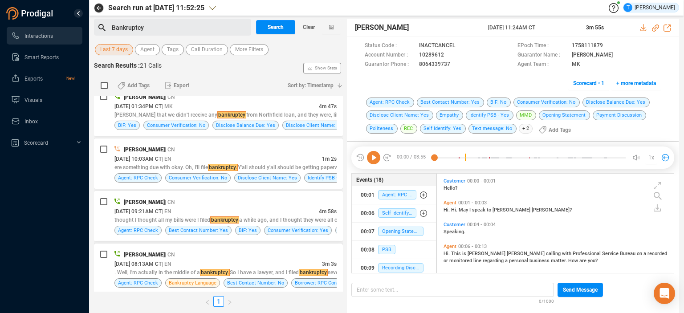
click at [308, 253] on div "[PERSON_NAME] | CN" at bounding box center [225, 254] width 222 height 9
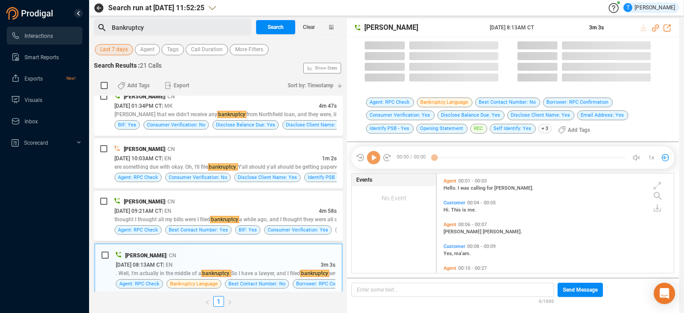
scroll to position [98, 233]
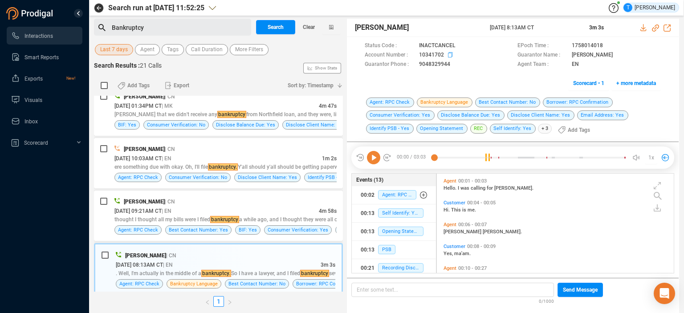
click at [450, 54] on icon at bounding box center [451, 55] width 7 height 7
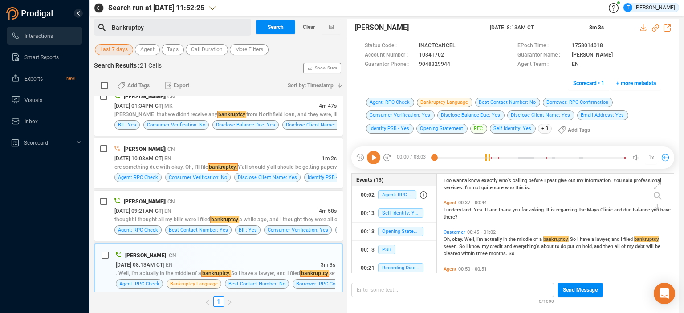
scroll to position [138, 0]
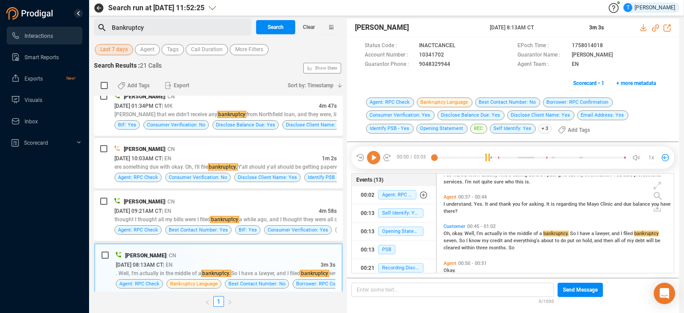
click at [674, 213] on div "00:00 / 03:03 1x Status Code : INACTCANCEL EPoch Time : 1758014018 Account Numb…" at bounding box center [513, 210] width 332 height 136
click at [674, 216] on div "00:00 / 03:03 1x Status Code : INACTCANCEL EPoch Time : 1758014018 Account Numb…" at bounding box center [513, 210] width 332 height 136
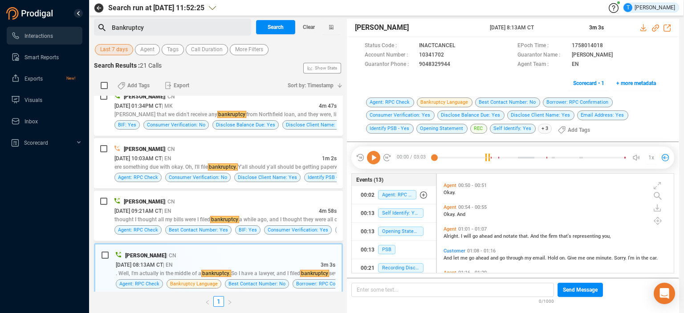
scroll to position [906, 0]
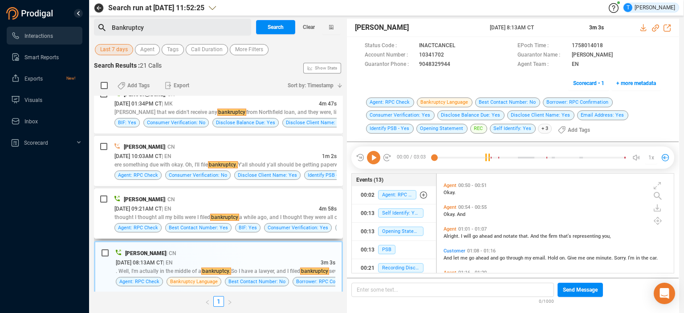
click at [286, 204] on div "[DATE] 09:21AM CT | EN" at bounding box center [216, 208] width 204 height 9
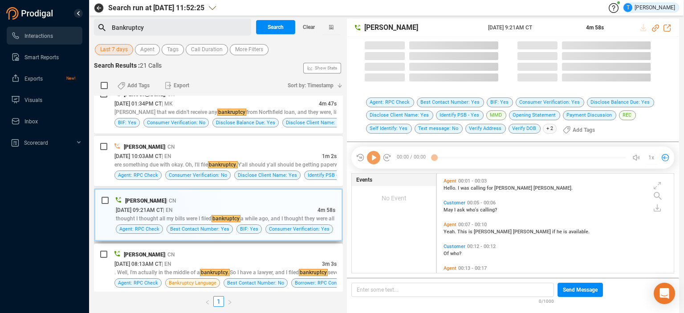
scroll to position [98, 233]
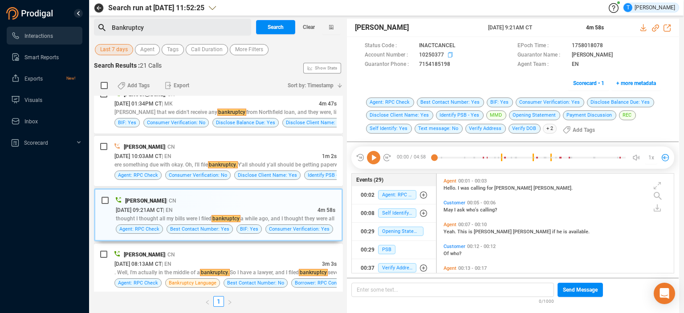
click at [451, 55] on icon at bounding box center [450, 54] width 4 height 5
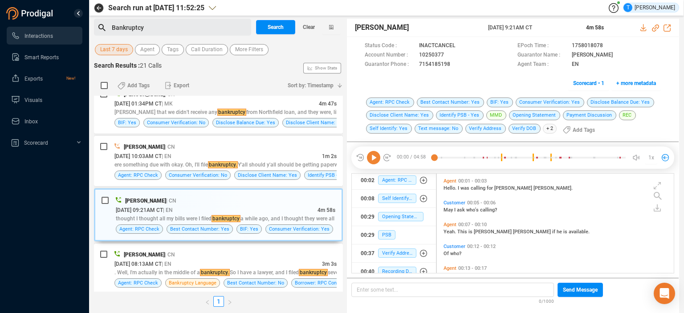
scroll to position [19, 0]
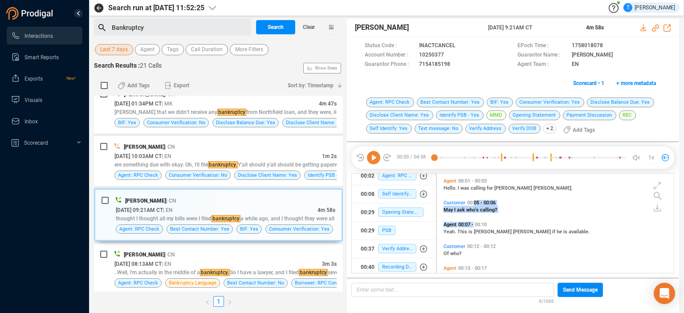
drag, startPoint x: 473, startPoint y: 204, endPoint x: 474, endPoint y: 225, distance: 21.4
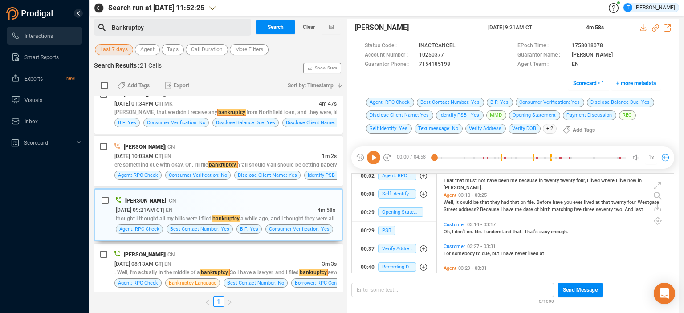
scroll to position [709, 0]
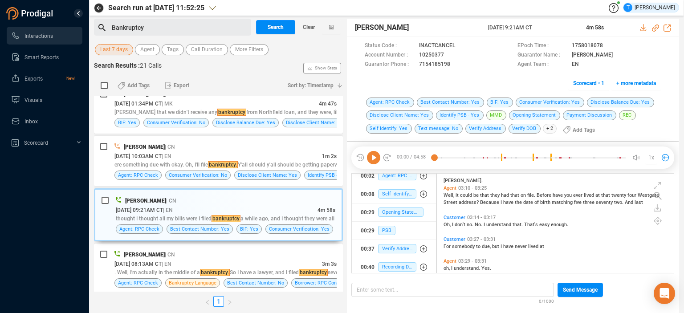
drag, startPoint x: 340, startPoint y: 311, endPoint x: 339, endPoint y: 322, distance: 11.2
click at [339, 313] on html "Interactions Smart Reports Exports New! Visuals Inbox Scorecard Search run at […" at bounding box center [342, 156] width 684 height 313
